Goal: Information Seeking & Learning: Stay updated

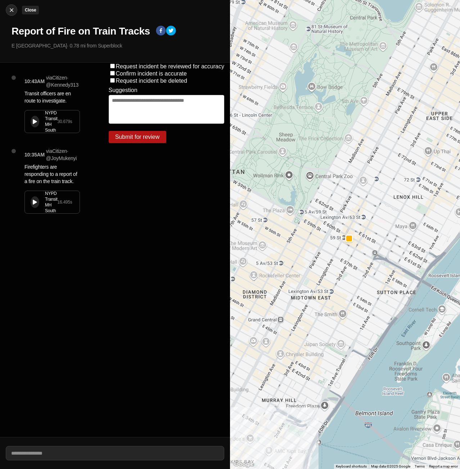
click at [13, 12] on img at bounding box center [11, 9] width 7 height 7
select select "*"
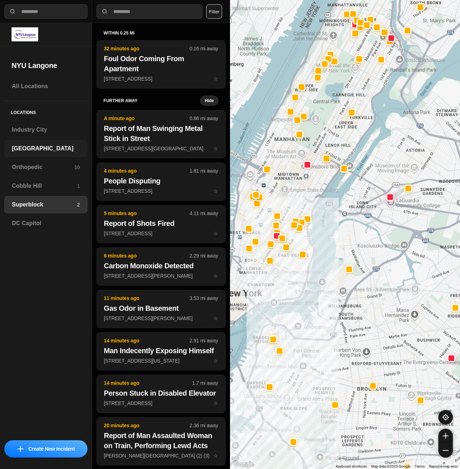
click at [35, 153] on div "[GEOGRAPHIC_DATA]" at bounding box center [45, 148] width 83 height 17
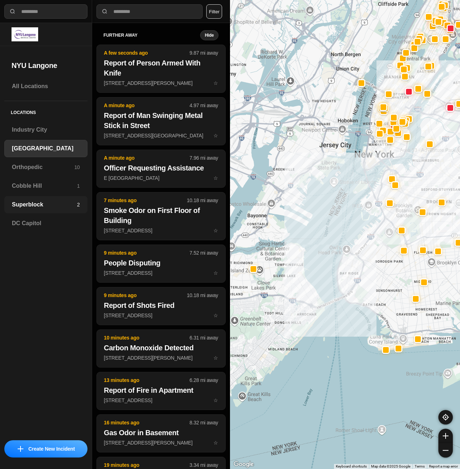
click at [43, 202] on h3 "Superblock" at bounding box center [44, 204] width 65 height 9
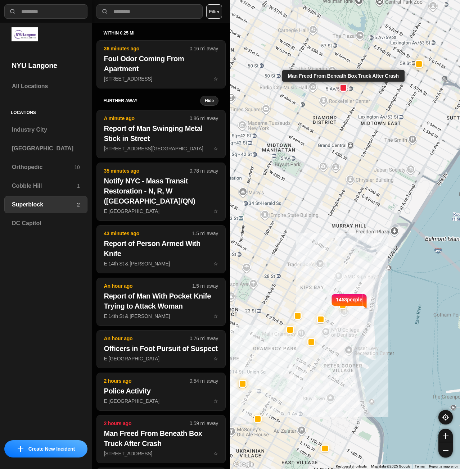
click at [345, 86] on div at bounding box center [343, 88] width 6 height 6
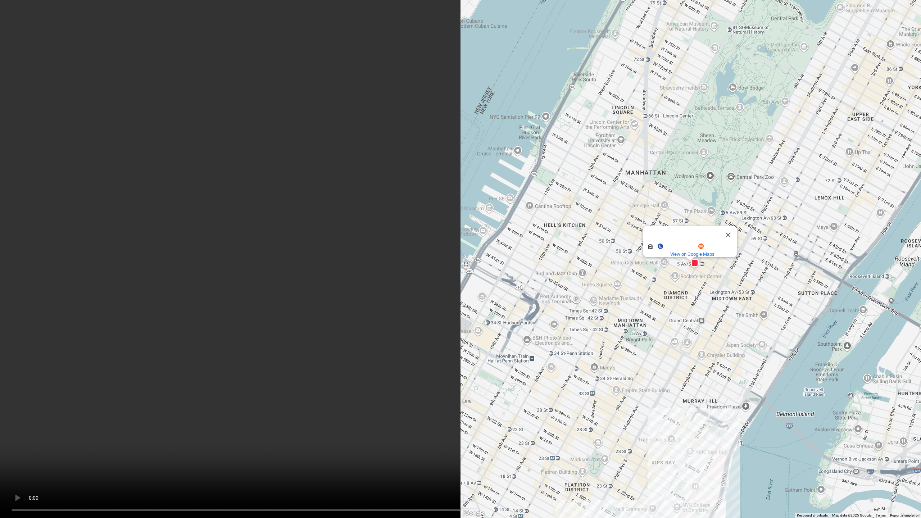
click at [459, 299] on video at bounding box center [460, 259] width 921 height 518
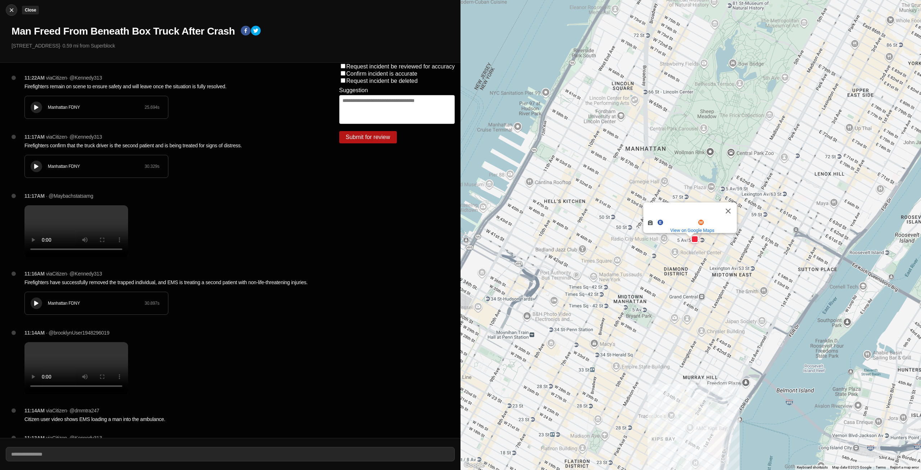
click at [10, 8] on img at bounding box center [11, 9] width 7 height 7
select select "*"
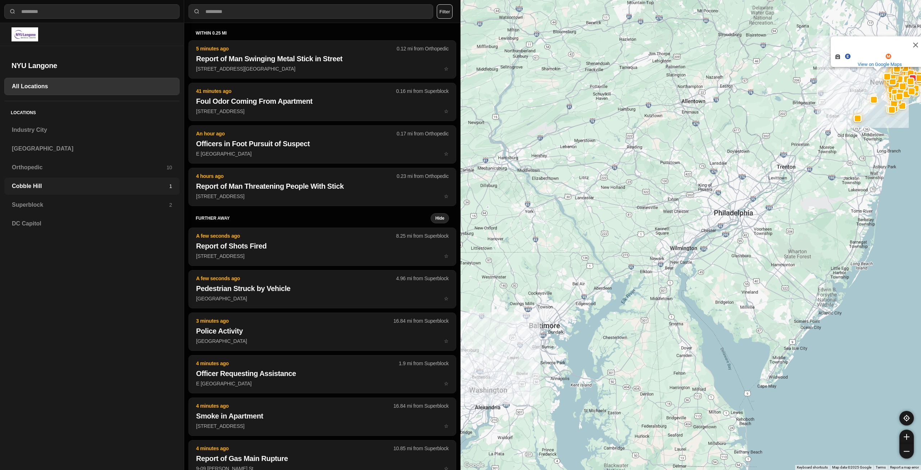
drag, startPoint x: 31, startPoint y: 207, endPoint x: 48, endPoint y: 183, distance: 28.8
click at [31, 207] on h3 "Superblock" at bounding box center [90, 204] width 157 height 9
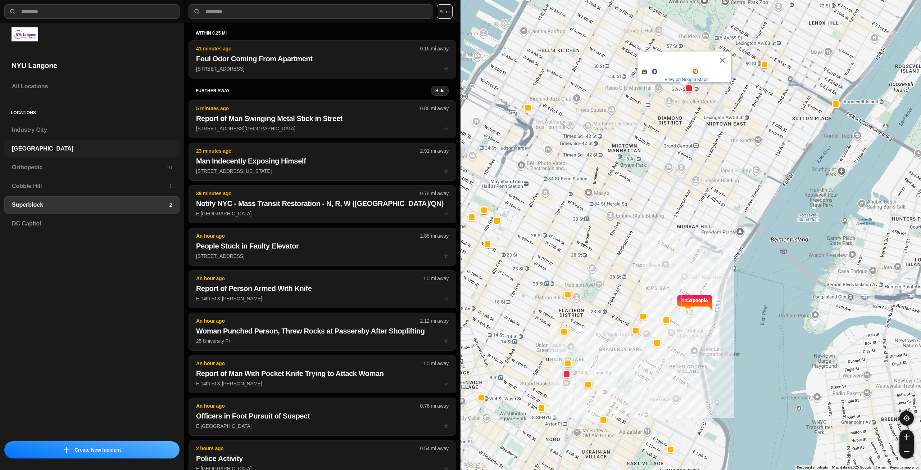
click at [53, 153] on div "[GEOGRAPHIC_DATA]" at bounding box center [91, 148] width 175 height 17
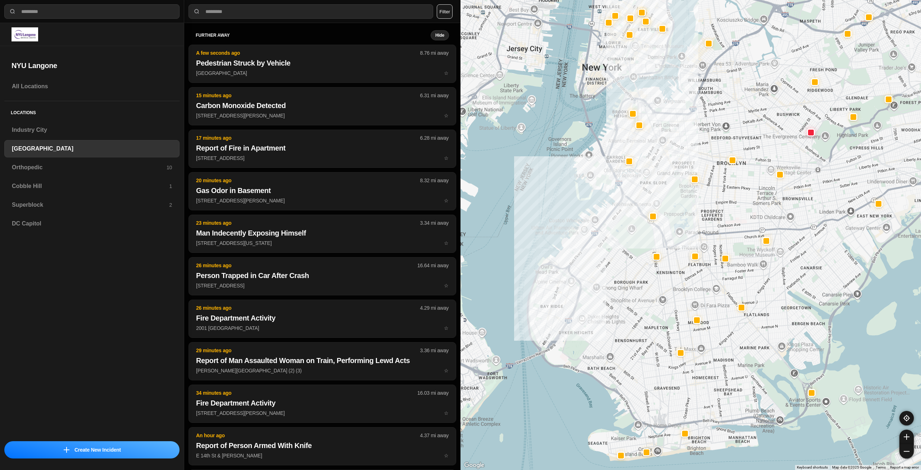
drag, startPoint x: 629, startPoint y: 343, endPoint x: 619, endPoint y: 349, distance: 12.3
click at [459, 349] on div "5 Av/53 St 5 Av/53 St and more. View on Google Maps" at bounding box center [691, 235] width 461 height 470
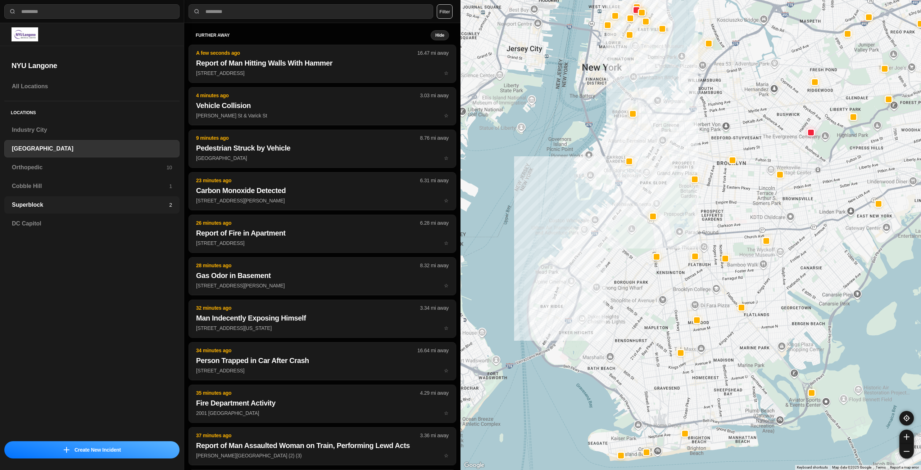
click at [36, 200] on div "Superblock 2" at bounding box center [91, 204] width 175 height 17
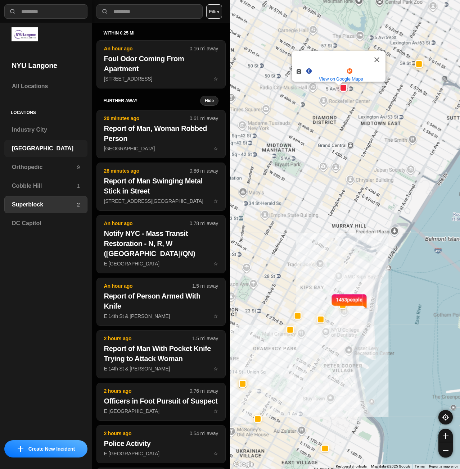
click at [49, 145] on h3 "[GEOGRAPHIC_DATA]" at bounding box center [46, 148] width 68 height 9
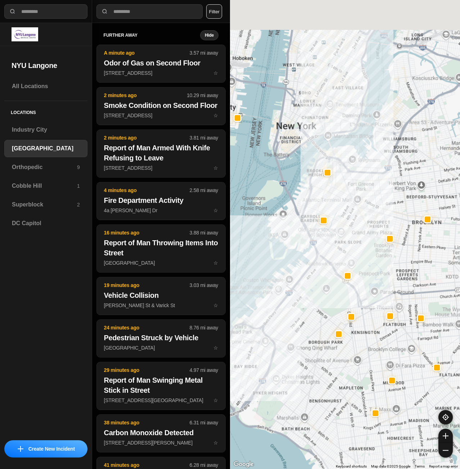
drag, startPoint x: 299, startPoint y: 157, endPoint x: 275, endPoint y: 284, distance: 128.8
click at [278, 287] on div "5 Av/53 St 5 Av/53 St and more. View on Google Maps" at bounding box center [345, 234] width 230 height 469
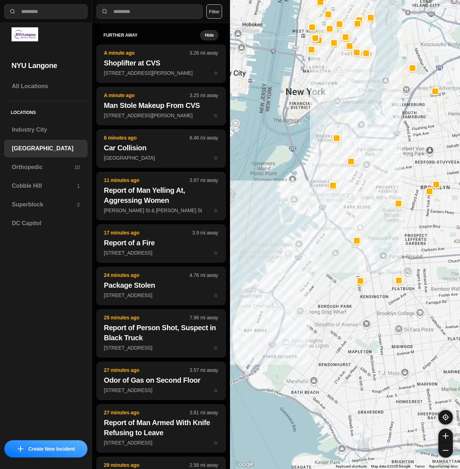
drag, startPoint x: 322, startPoint y: 403, endPoint x: 356, endPoint y: 218, distance: 188.4
click at [356, 218] on div "5 Av/53 St 5 Av/53 St and more. View on Google Maps" at bounding box center [345, 234] width 230 height 469
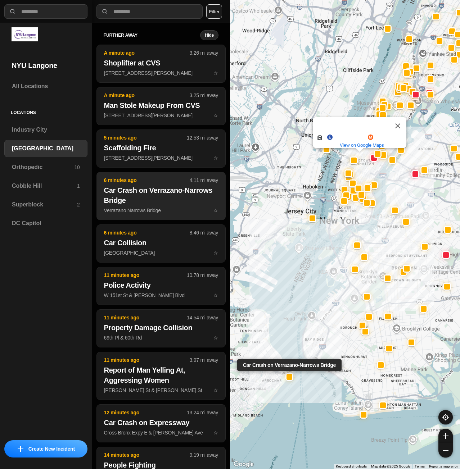
click at [150, 196] on h2 "Car Crash on Verrazano-Narrows Bridge" at bounding box center [161, 195] width 114 height 20
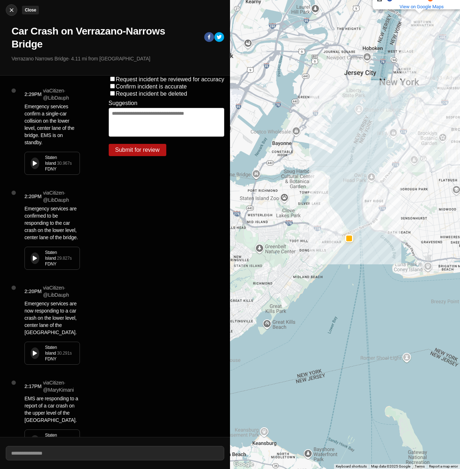
click at [13, 7] on img at bounding box center [11, 9] width 7 height 7
select select "*"
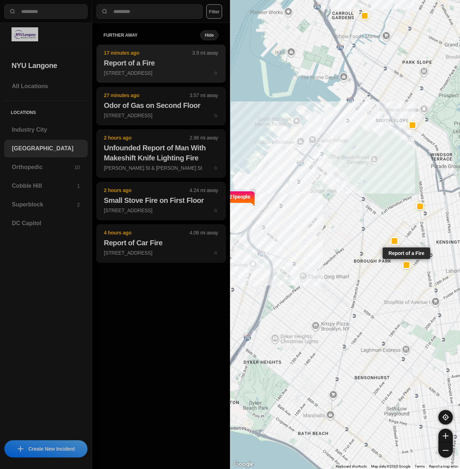
click at [135, 71] on p "[STREET_ADDRESS] ☆" at bounding box center [161, 72] width 114 height 7
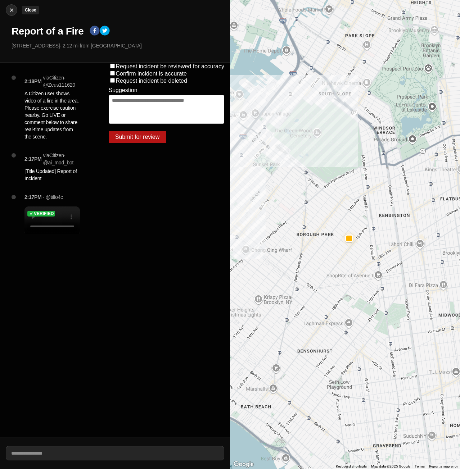
click at [10, 9] on img at bounding box center [11, 9] width 7 height 7
select select "*"
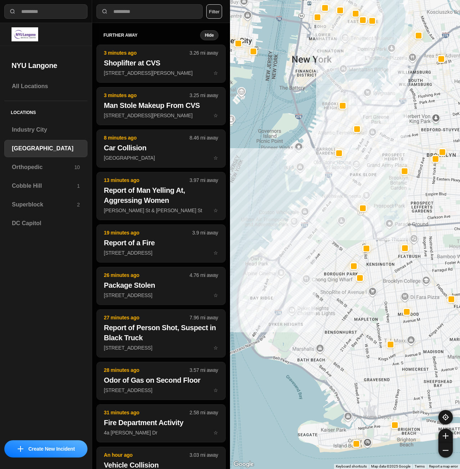
drag, startPoint x: 380, startPoint y: 268, endPoint x: 367, endPoint y: 272, distance: 13.4
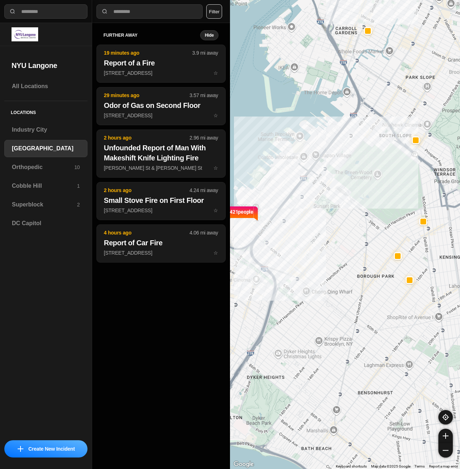
drag, startPoint x: 358, startPoint y: 332, endPoint x: 338, endPoint y: 355, distance: 31.4
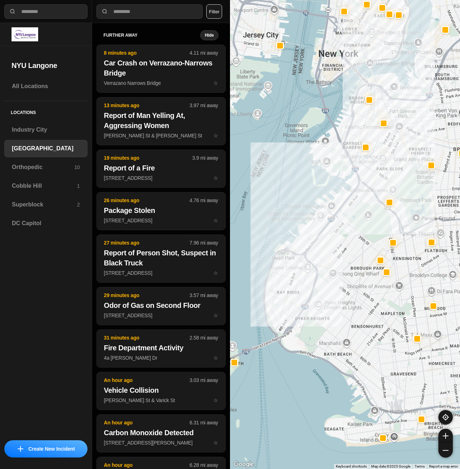
drag, startPoint x: 413, startPoint y: 286, endPoint x: 407, endPoint y: 273, distance: 15.0
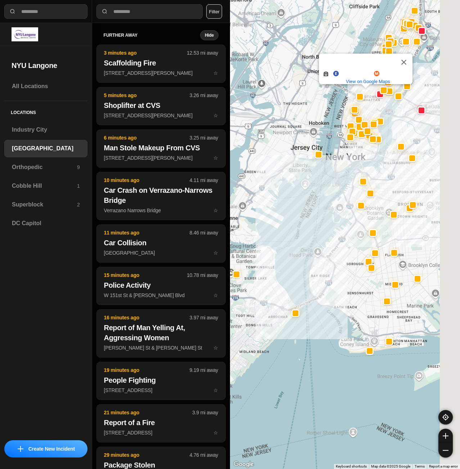
drag, startPoint x: 444, startPoint y: 277, endPoint x: 361, endPoint y: 289, distance: 83.7
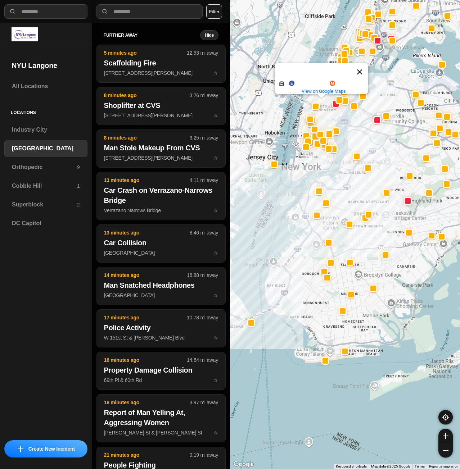
click at [359, 67] on button "Close" at bounding box center [359, 71] width 17 height 17
